Goal: Task Accomplishment & Management: Use online tool/utility

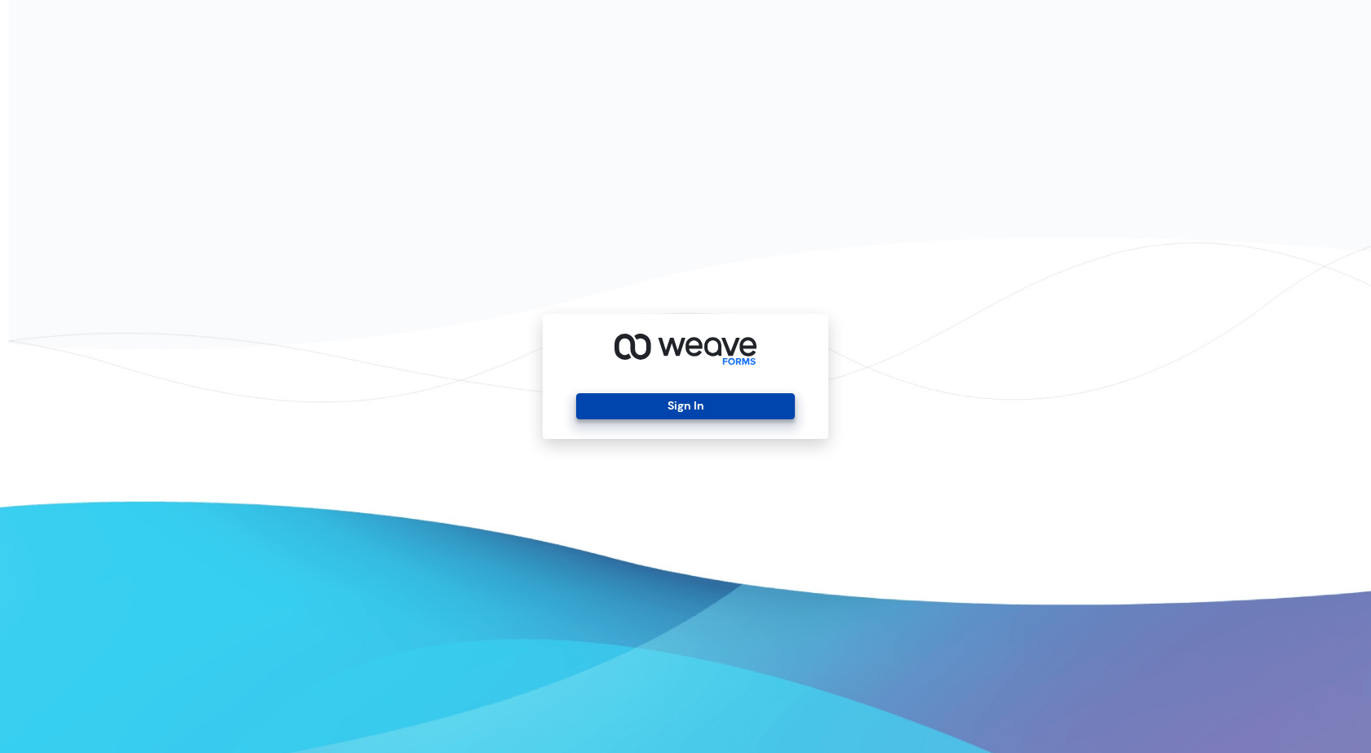
click at [674, 408] on button "Sign In" at bounding box center [685, 406] width 218 height 26
click at [762, 413] on button "Sign In" at bounding box center [685, 406] width 218 height 26
